Goal: Find specific page/section: Find specific page/section

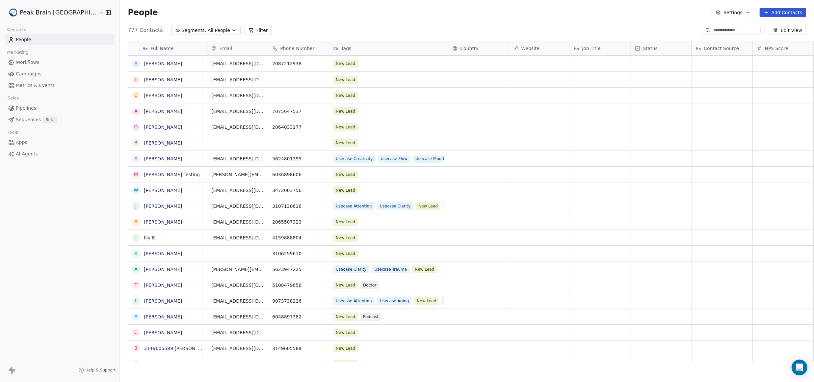
scroll to position [329, 718]
